Goal: Information Seeking & Learning: Learn about a topic

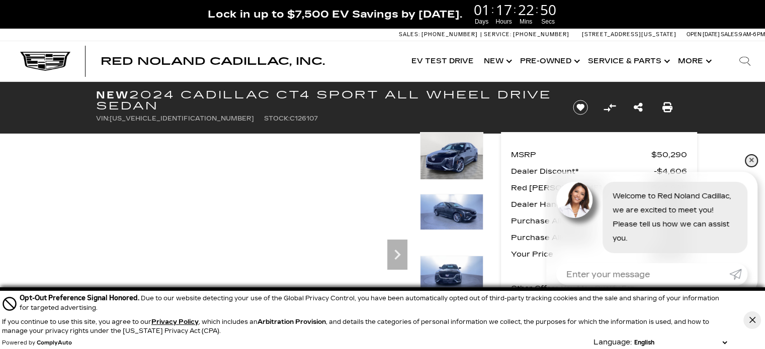
click at [752, 158] on link "✕" at bounding box center [751, 161] width 12 height 12
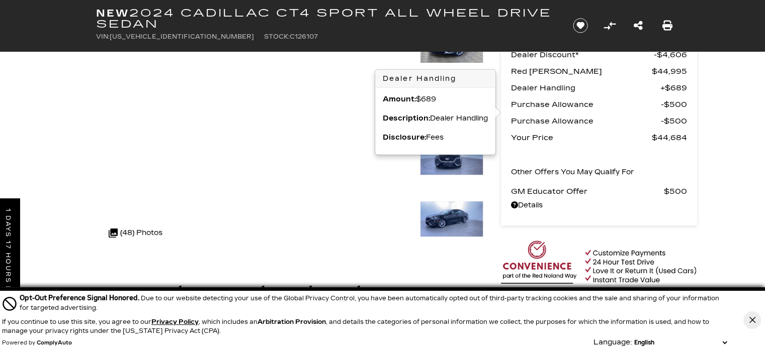
scroll to position [151, 0]
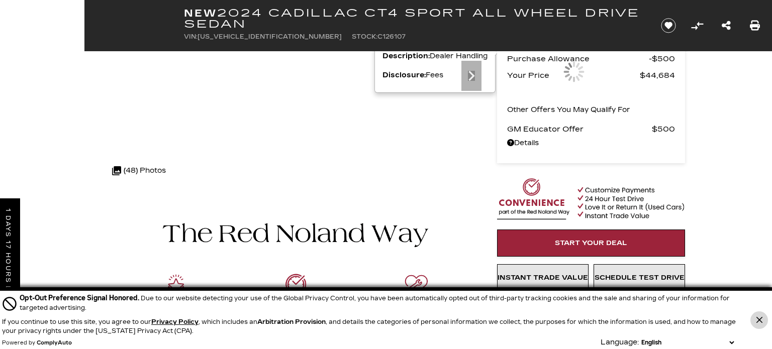
click at [762, 318] on icon "Close Button" at bounding box center [759, 320] width 6 height 6
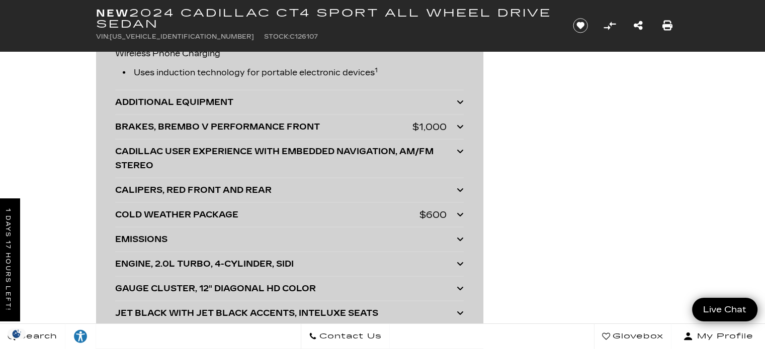
scroll to position [2464, 0]
click at [414, 208] on div "COLD WEATHER PACKAGE" at bounding box center [267, 215] width 304 height 14
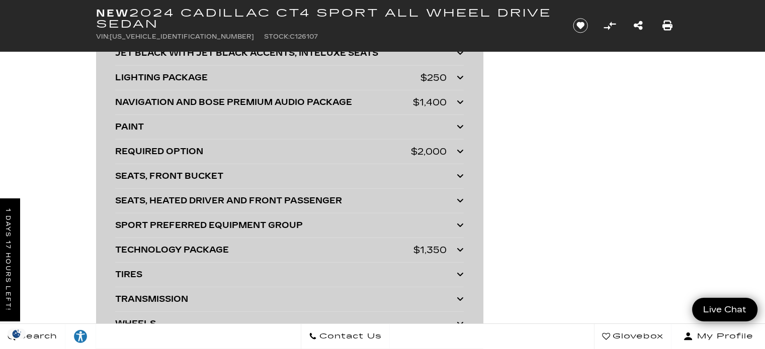
scroll to position [2715, 0]
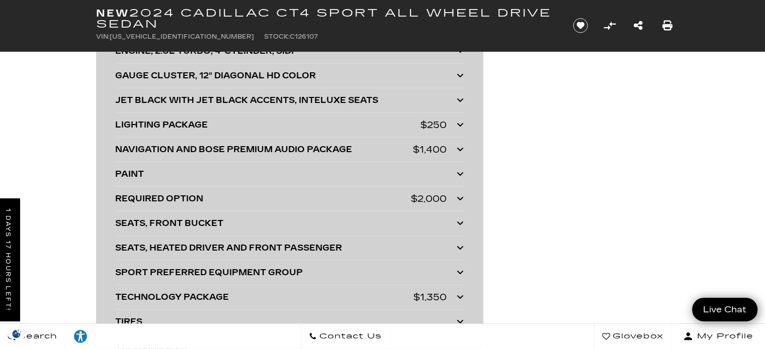
click at [304, 197] on div "REQUIRED OPTION" at bounding box center [263, 199] width 296 height 14
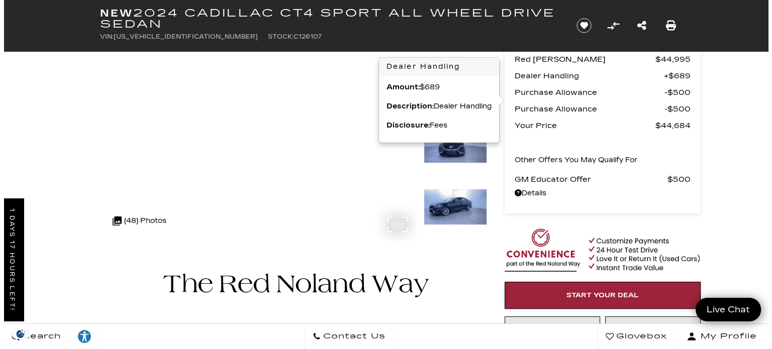
scroll to position [0, 0]
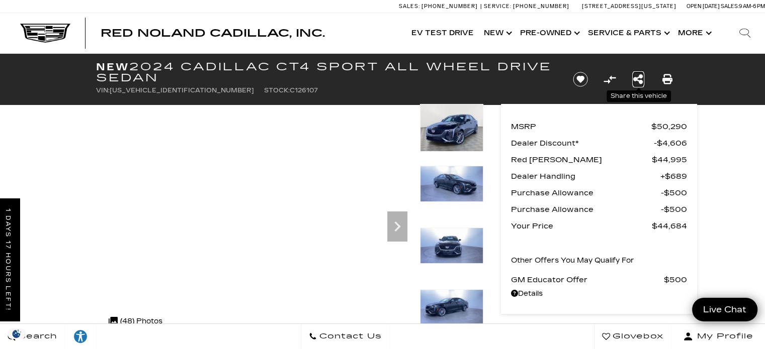
click at [639, 76] on icon "Share this New 2024 Cadillac CT4 Sport All Wheel Drive Sedan" at bounding box center [638, 79] width 10 height 11
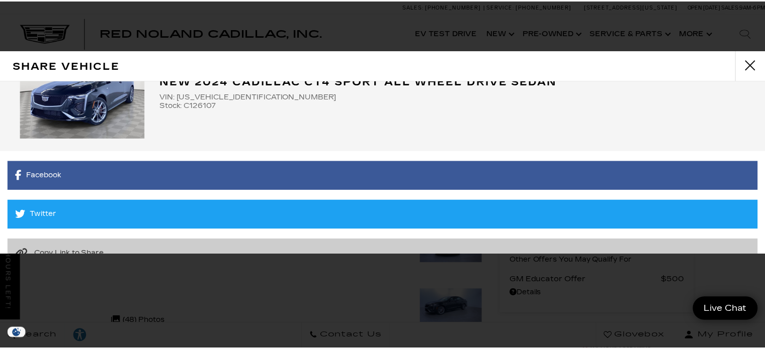
scroll to position [113, 0]
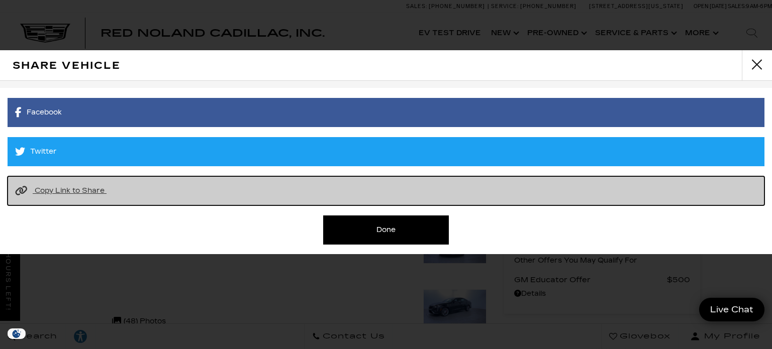
click at [89, 189] on span "Copy Link to Share" at bounding box center [70, 191] width 70 height 9
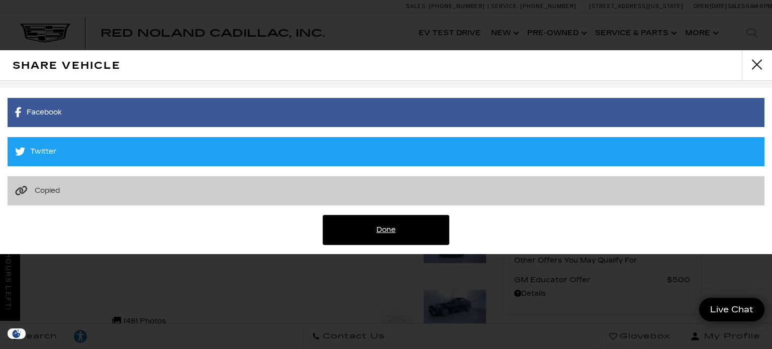
click at [380, 237] on link "Done" at bounding box center [386, 230] width 126 height 29
